Goal: Task Accomplishment & Management: Use online tool/utility

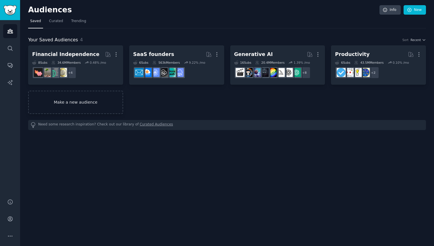
click at [94, 102] on link "Make a new audience" at bounding box center [75, 102] width 95 height 23
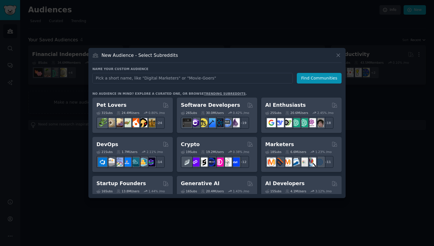
click at [214, 93] on link "trending subreddits" at bounding box center [225, 93] width 42 height 3
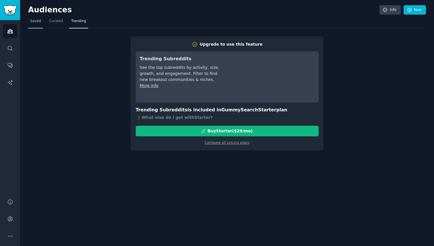
click at [34, 19] on span "Saved" at bounding box center [35, 21] width 11 height 5
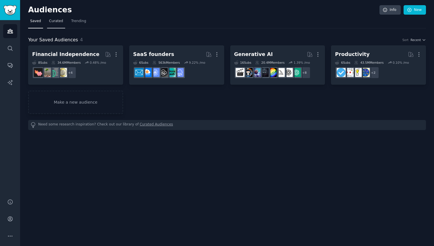
click at [57, 26] on link "Curated" at bounding box center [56, 23] width 18 height 12
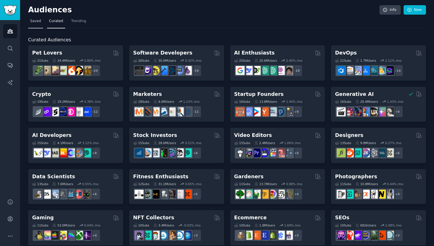
click at [37, 24] on link "Saved" at bounding box center [35, 23] width 15 height 12
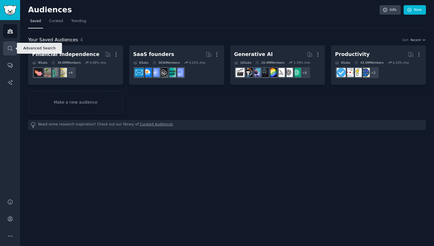
click at [7, 48] on link "Search" at bounding box center [10, 48] width 14 height 14
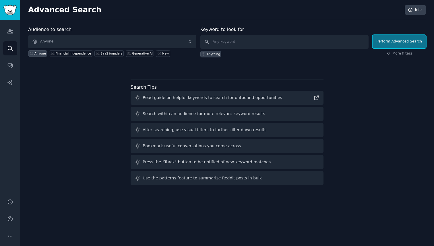
click at [393, 40] on button "Perform Advanced Search" at bounding box center [399, 41] width 53 height 13
click at [256, 98] on div "Read guide on helpful keywords to search for outbound opportunities" at bounding box center [213, 98] width 140 height 6
click at [137, 96] on icon at bounding box center [138, 98] width 6 height 6
click at [179, 103] on div "Read guide on helpful keywords to search for outbound opportunities" at bounding box center [227, 98] width 193 height 14
click at [314, 101] on div "Read guide on helpful keywords to search for outbound opportunities" at bounding box center [227, 98] width 193 height 14
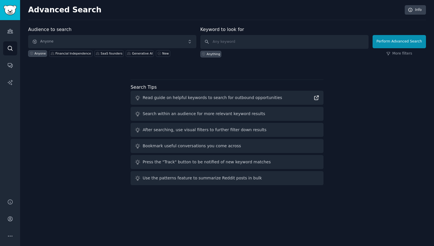
click at [315, 100] on icon at bounding box center [317, 98] width 4 height 4
click at [8, 30] on icon "Sidebar" at bounding box center [10, 31] width 6 height 6
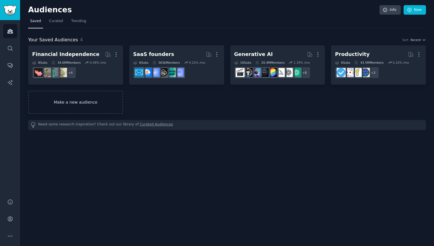
click at [80, 97] on link "Make a new audience" at bounding box center [75, 102] width 95 height 23
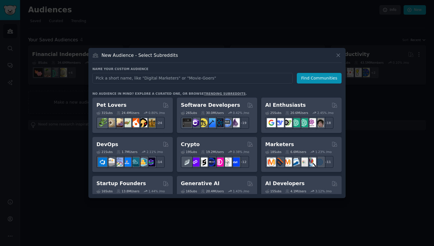
click at [120, 36] on div at bounding box center [217, 123] width 434 height 246
